Goal: Obtain resource: Obtain resource

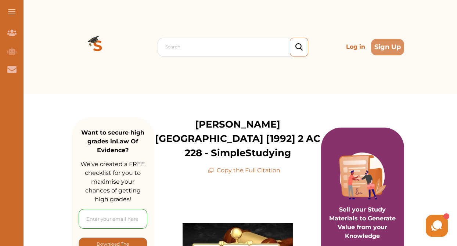
click at [223, 166] on p "Copy the Full Citation" at bounding box center [244, 170] width 72 height 9
click at [213, 166] on p "Copy the Full Citation" at bounding box center [244, 170] width 72 height 9
click at [217, 166] on p "Copy the Full Citation" at bounding box center [244, 170] width 72 height 9
click at [222, 166] on p "Copy the Full Citation" at bounding box center [244, 170] width 72 height 9
click at [237, 166] on p "Copy the Full Citation" at bounding box center [244, 170] width 72 height 9
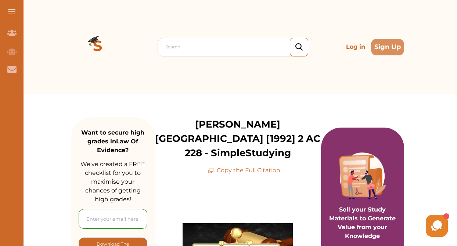
click at [182, 125] on p "[PERSON_NAME][GEOGRAPHIC_DATA] [1992] 2 AC 228 - SimpleStudying" at bounding box center [238, 139] width 166 height 43
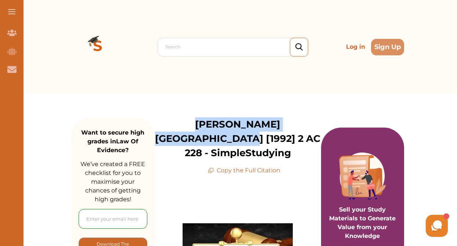
drag, startPoint x: 169, startPoint y: 123, endPoint x: 306, endPoint y: 126, distance: 137.0
click at [306, 126] on p "[PERSON_NAME][GEOGRAPHIC_DATA] [1992] 2 AC 228 - SimpleStudying" at bounding box center [238, 139] width 166 height 43
copy p "[PERSON_NAME] [1992] 2 AC 228 -"
